Goal: Task Accomplishment & Management: Complete application form

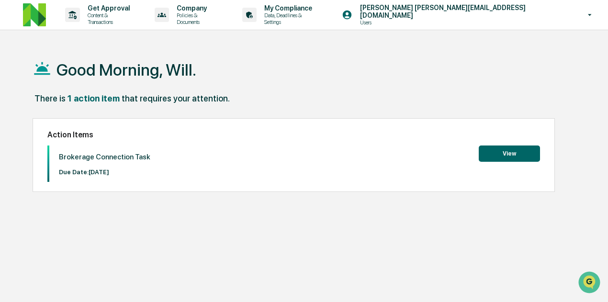
click at [501, 155] on button "View" at bounding box center [509, 154] width 61 height 16
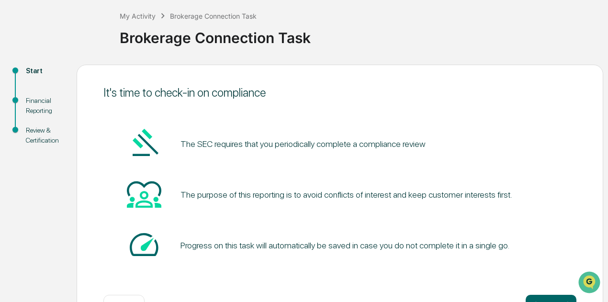
scroll to position [83, 0]
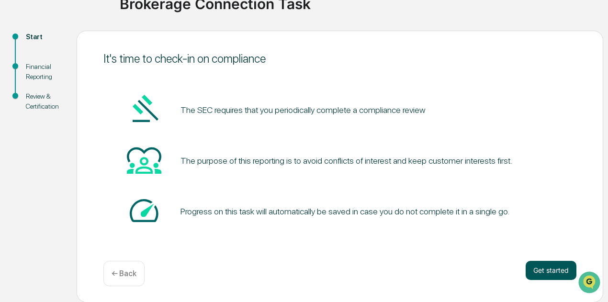
click at [551, 266] on button "Get started" at bounding box center [551, 270] width 51 height 19
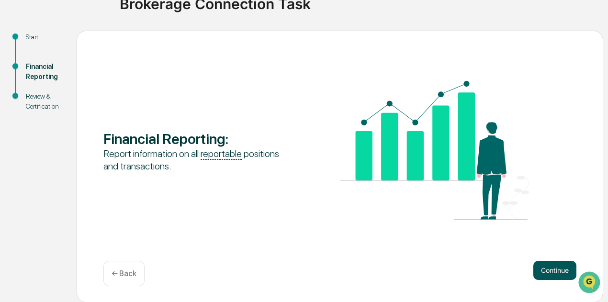
click at [545, 271] on button "Continue" at bounding box center [555, 270] width 43 height 19
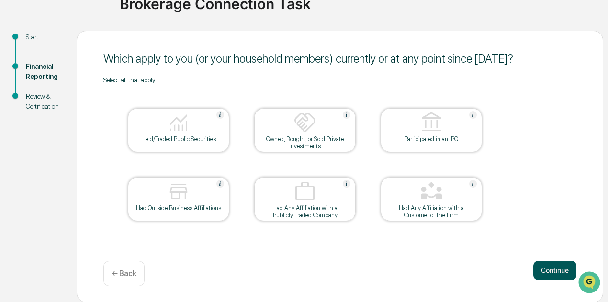
click at [558, 274] on button "Continue" at bounding box center [555, 270] width 43 height 19
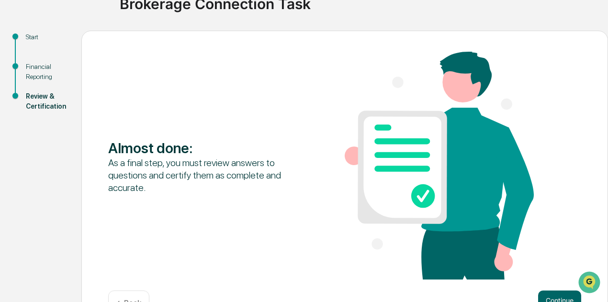
scroll to position [114, 0]
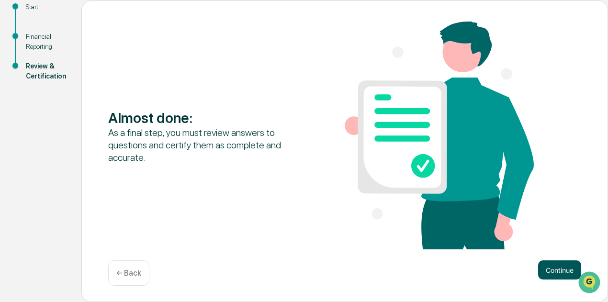
click at [549, 273] on button "Continue" at bounding box center [559, 270] width 43 height 19
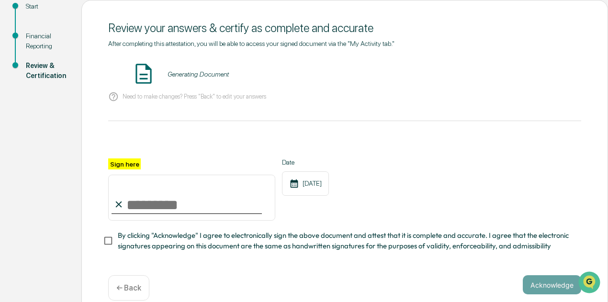
scroll to position [126, 0]
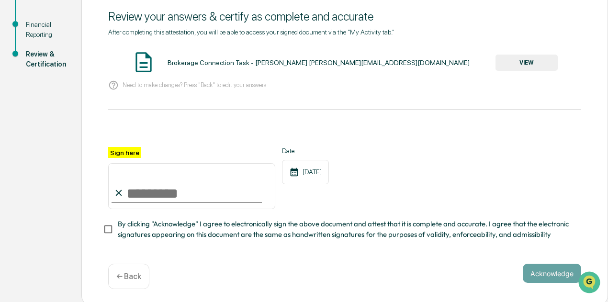
click at [123, 194] on input "Sign here" at bounding box center [191, 186] width 167 height 46
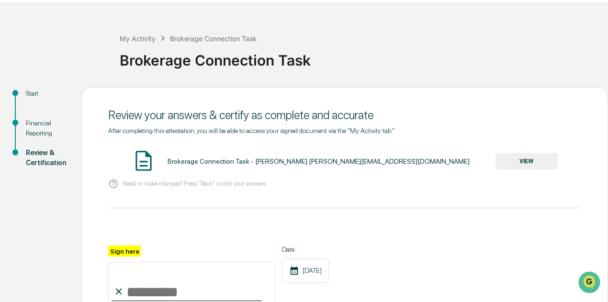
scroll to position [132, 0]
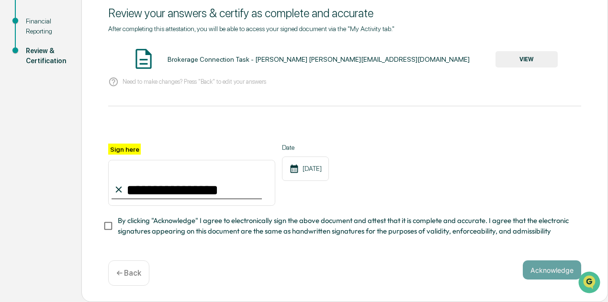
type input "**********"
click at [535, 271] on button "Acknowledge" at bounding box center [552, 270] width 58 height 19
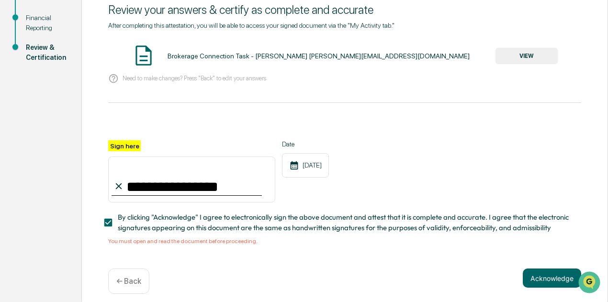
scroll to position [80, 0]
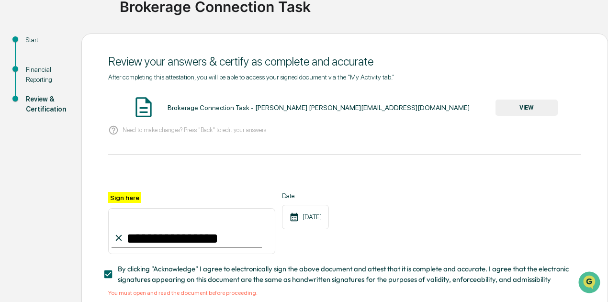
click at [135, 107] on img at bounding box center [144, 107] width 24 height 24
click at [529, 109] on button "VIEW" at bounding box center [527, 108] width 62 height 16
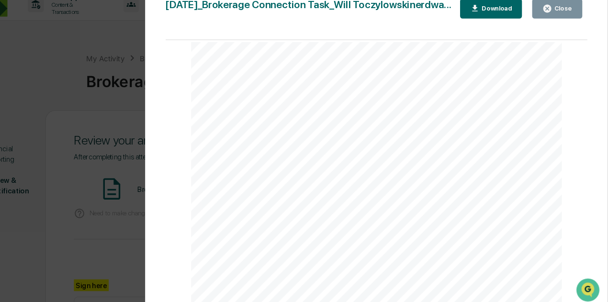
scroll to position [0, 0]
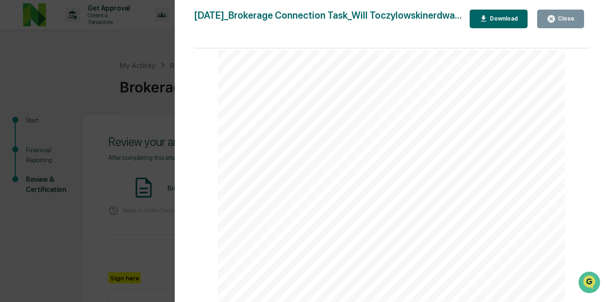
click at [559, 18] on div "Close" at bounding box center [565, 18] width 19 height 7
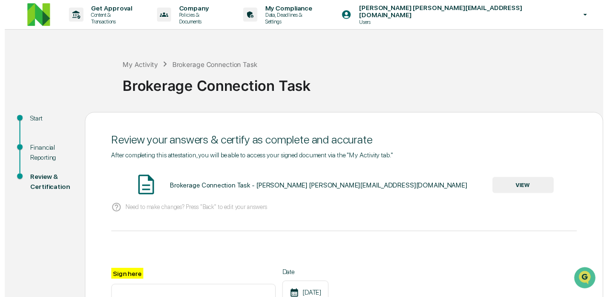
scroll to position [144, 0]
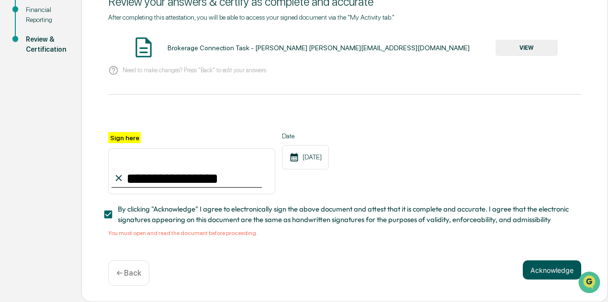
click at [552, 272] on button "Acknowledge" at bounding box center [552, 270] width 58 height 19
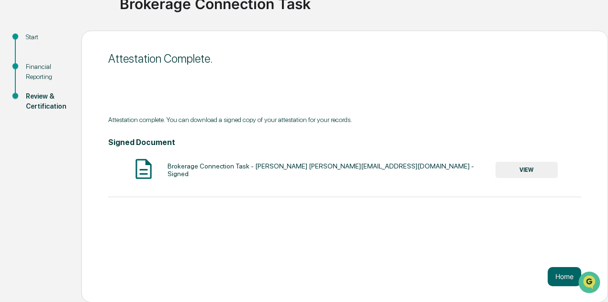
scroll to position [0, 0]
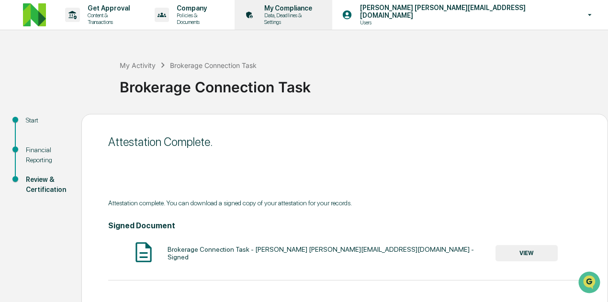
click at [290, 9] on p "My Compliance" at bounding box center [289, 8] width 64 height 8
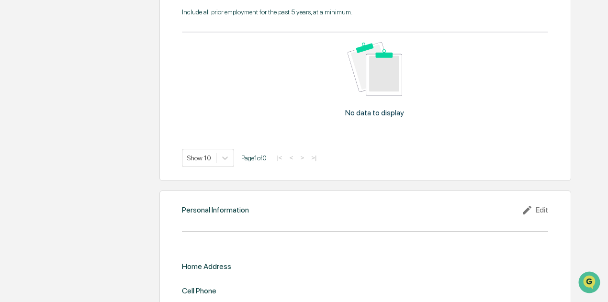
scroll to position [870, 0]
